Goal: Task Accomplishment & Management: Use online tool/utility

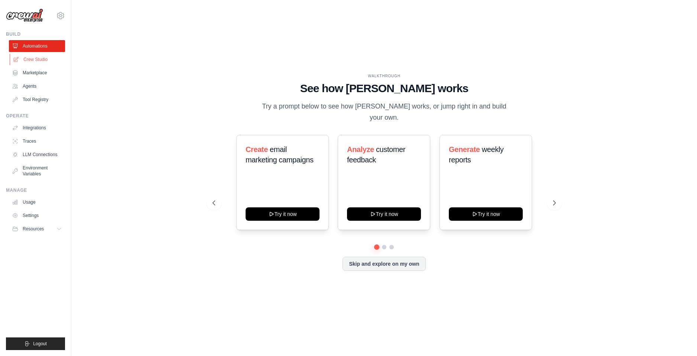
click at [46, 64] on link "Crew Studio" at bounding box center [38, 59] width 56 height 12
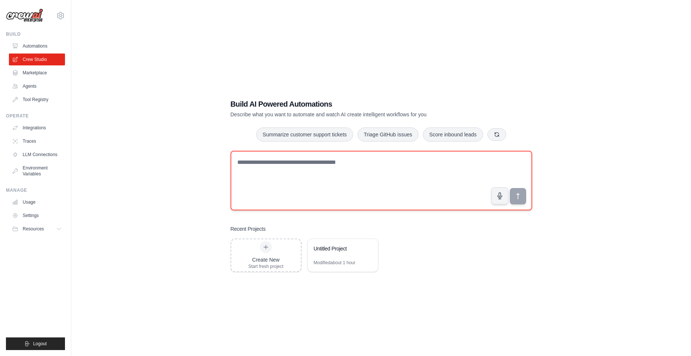
click at [242, 175] on textarea at bounding box center [382, 180] width 302 height 59
paste textarea "**********"
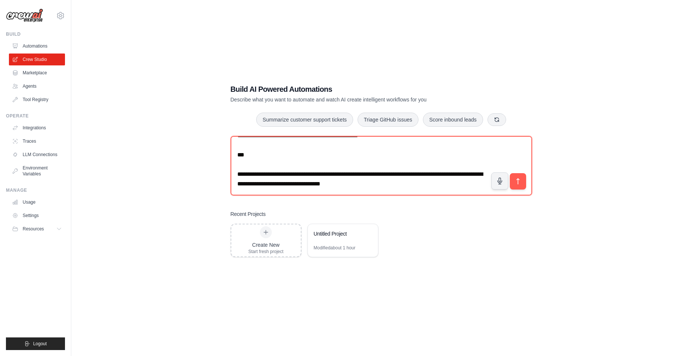
scroll to position [859, 0]
drag, startPoint x: 410, startPoint y: 179, endPoint x: 214, endPoint y: 170, distance: 196.0
click at [214, 170] on div "Build AI Powered Automations Describe what you want to automate and watch AI cr…" at bounding box center [381, 171] width 596 height 356
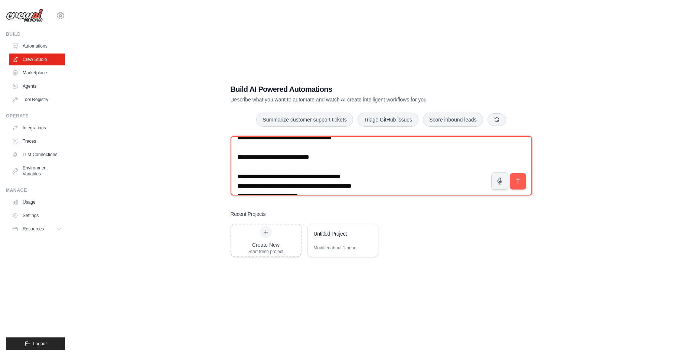
scroll to position [0, 0]
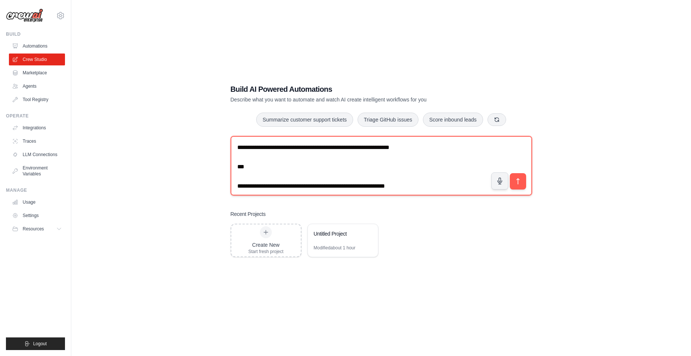
drag, startPoint x: 235, startPoint y: 145, endPoint x: 264, endPoint y: 184, distance: 48.5
click at [264, 184] on textarea at bounding box center [382, 165] width 302 height 59
click at [278, 173] on textarea at bounding box center [382, 165] width 302 height 59
drag, startPoint x: 260, startPoint y: 171, endPoint x: 226, endPoint y: 145, distance: 43.2
click at [226, 145] on div "Build AI Powered Automations Describe what you want to automate and watch AI cr…" at bounding box center [381, 170] width 319 height 197
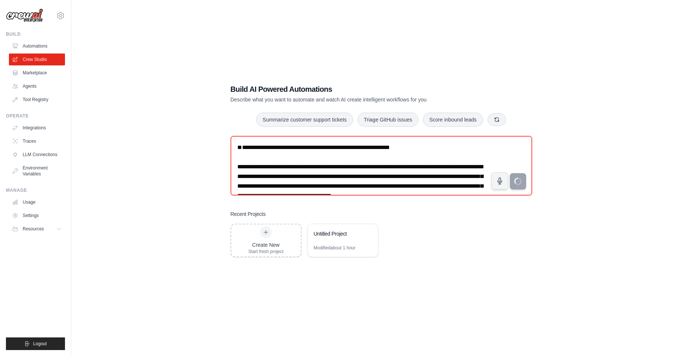
type textarea "**********"
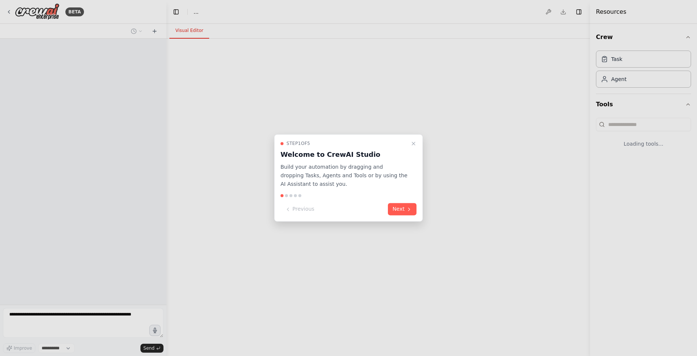
select select "****"
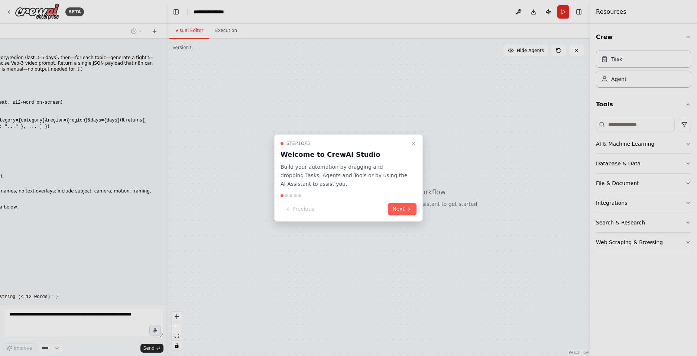
scroll to position [192, 0]
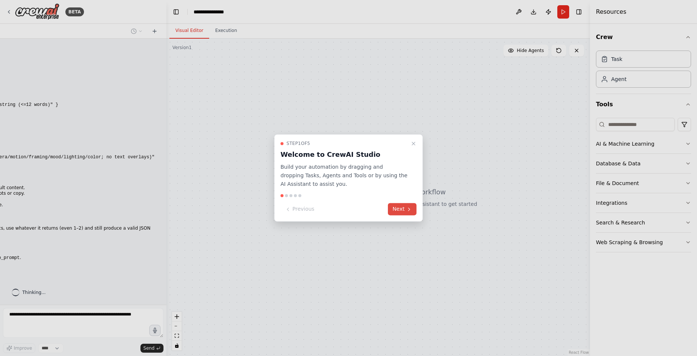
click at [402, 206] on button "Next" at bounding box center [402, 209] width 29 height 12
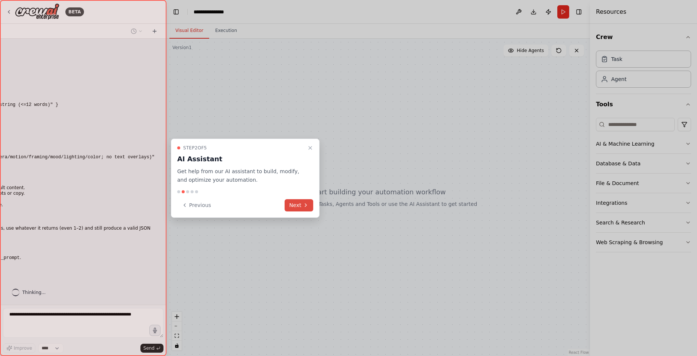
click at [297, 201] on button "Next" at bounding box center [299, 205] width 29 height 12
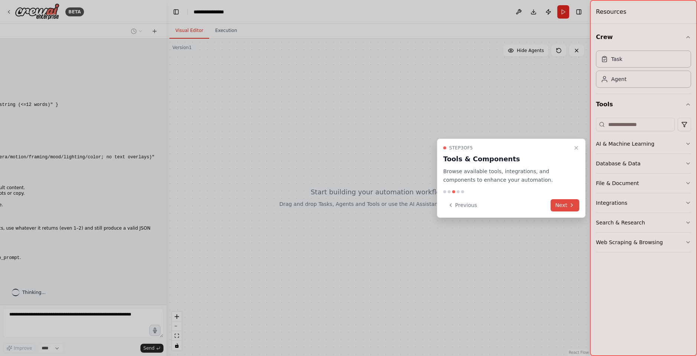
click at [568, 206] on button "Next" at bounding box center [565, 205] width 29 height 12
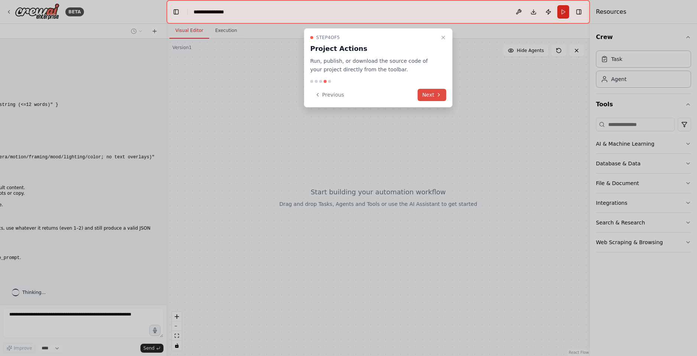
click at [427, 93] on button "Next" at bounding box center [432, 95] width 29 height 12
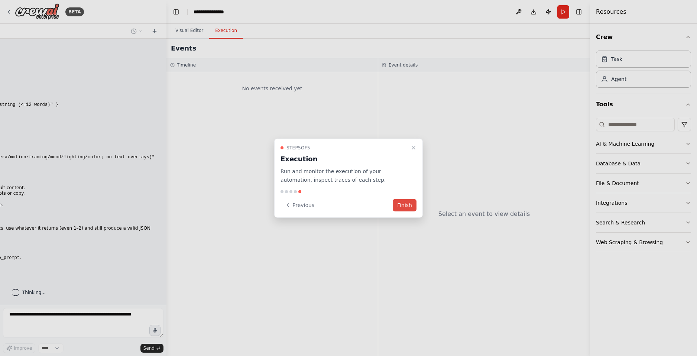
click at [407, 205] on button "Finish" at bounding box center [405, 205] width 24 height 12
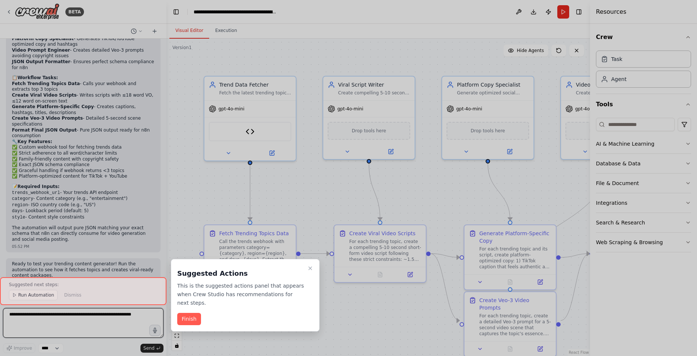
scroll to position [1156, 0]
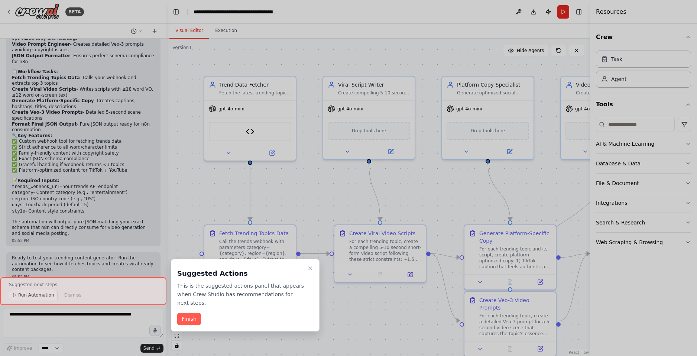
drag, startPoint x: 464, startPoint y: 212, endPoint x: 18, endPoint y: 296, distance: 454.0
click at [18, 296] on div at bounding box center [83, 291] width 166 height 28
click at [183, 313] on button "Finish" at bounding box center [189, 319] width 24 height 12
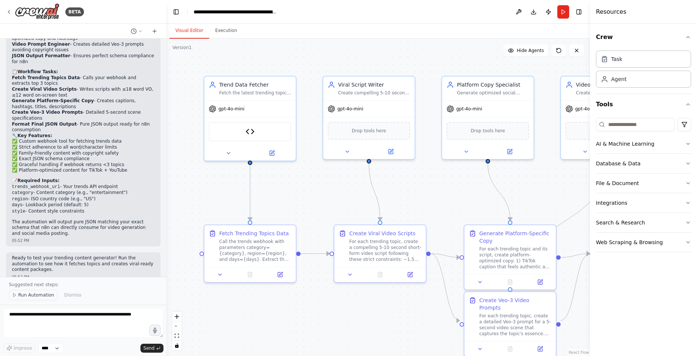
click at [24, 294] on span "Run Automation" at bounding box center [36, 295] width 36 height 6
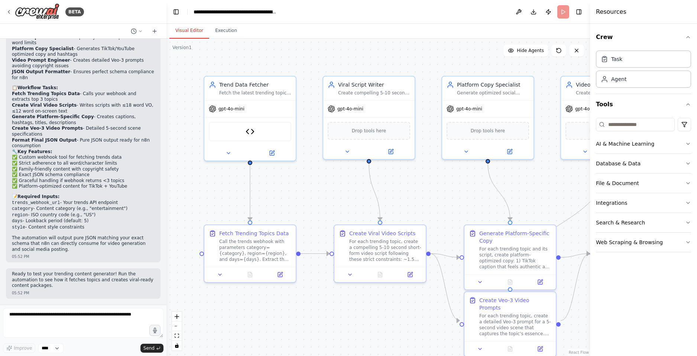
scroll to position [1128, 0]
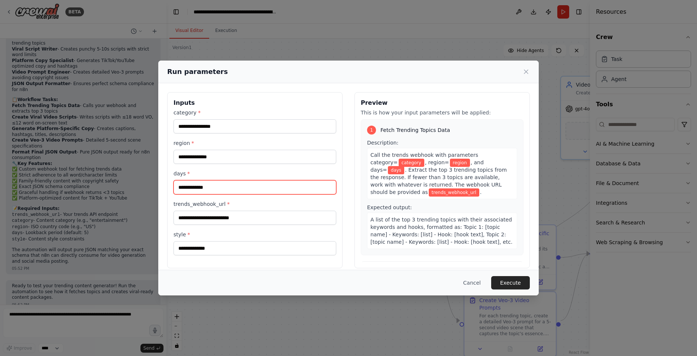
click at [186, 188] on input "days *" at bounding box center [254, 187] width 163 height 14
type input "*"
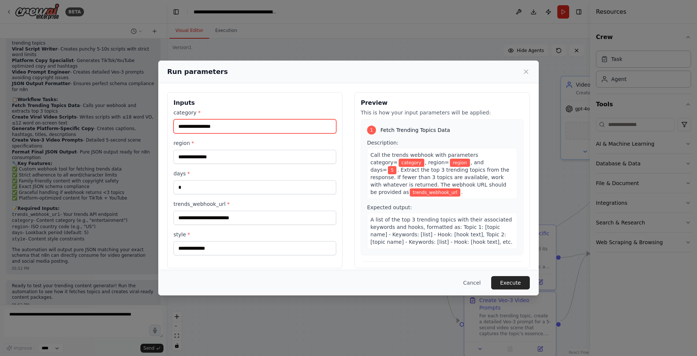
click at [208, 127] on input "category *" at bounding box center [254, 126] width 163 height 14
type input "**********"
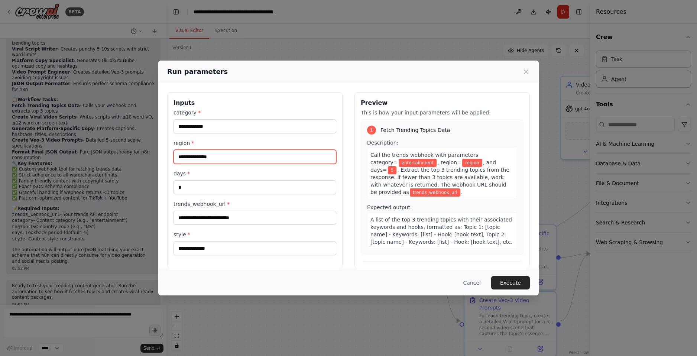
click at [224, 150] on input "region *" at bounding box center [254, 157] width 163 height 14
type input "**"
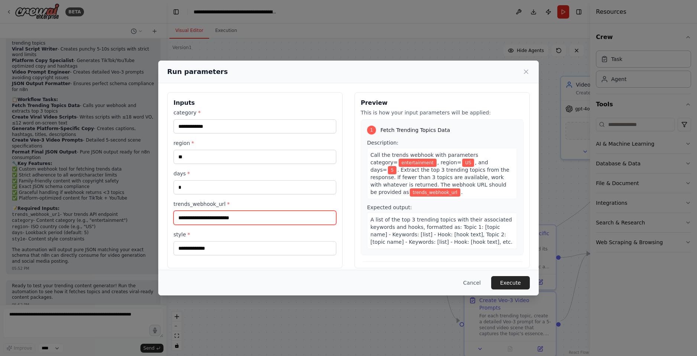
click at [234, 220] on input "trends_webhook_url *" at bounding box center [254, 218] width 163 height 14
click at [270, 232] on label "style *" at bounding box center [254, 234] width 163 height 7
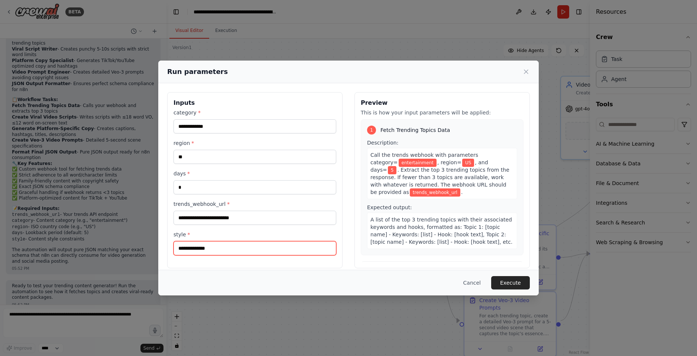
click at [270, 241] on input "style *" at bounding box center [254, 248] width 163 height 14
click at [503, 282] on button "Execute" at bounding box center [510, 282] width 39 height 13
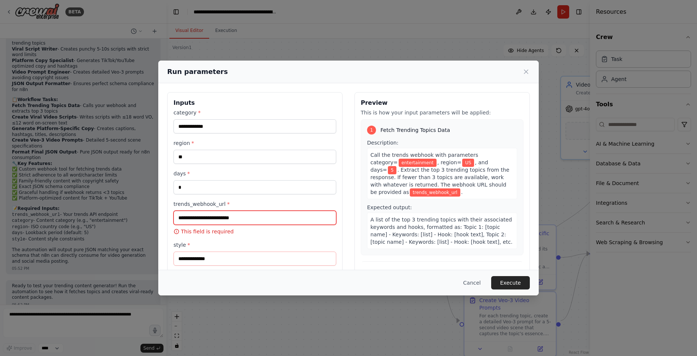
click at [205, 211] on input "trends_webhook_url *" at bounding box center [254, 218] width 163 height 14
paste input "**********"
type input "**********"
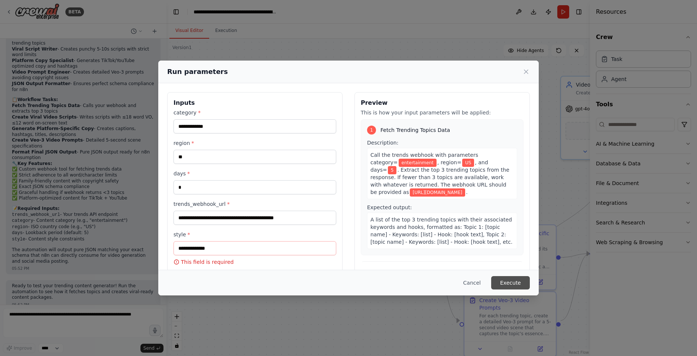
click at [525, 283] on button "Execute" at bounding box center [510, 282] width 39 height 13
click at [204, 248] on input "style *" at bounding box center [254, 248] width 163 height 14
type input "*"
